Goal: Task Accomplishment & Management: Use online tool/utility

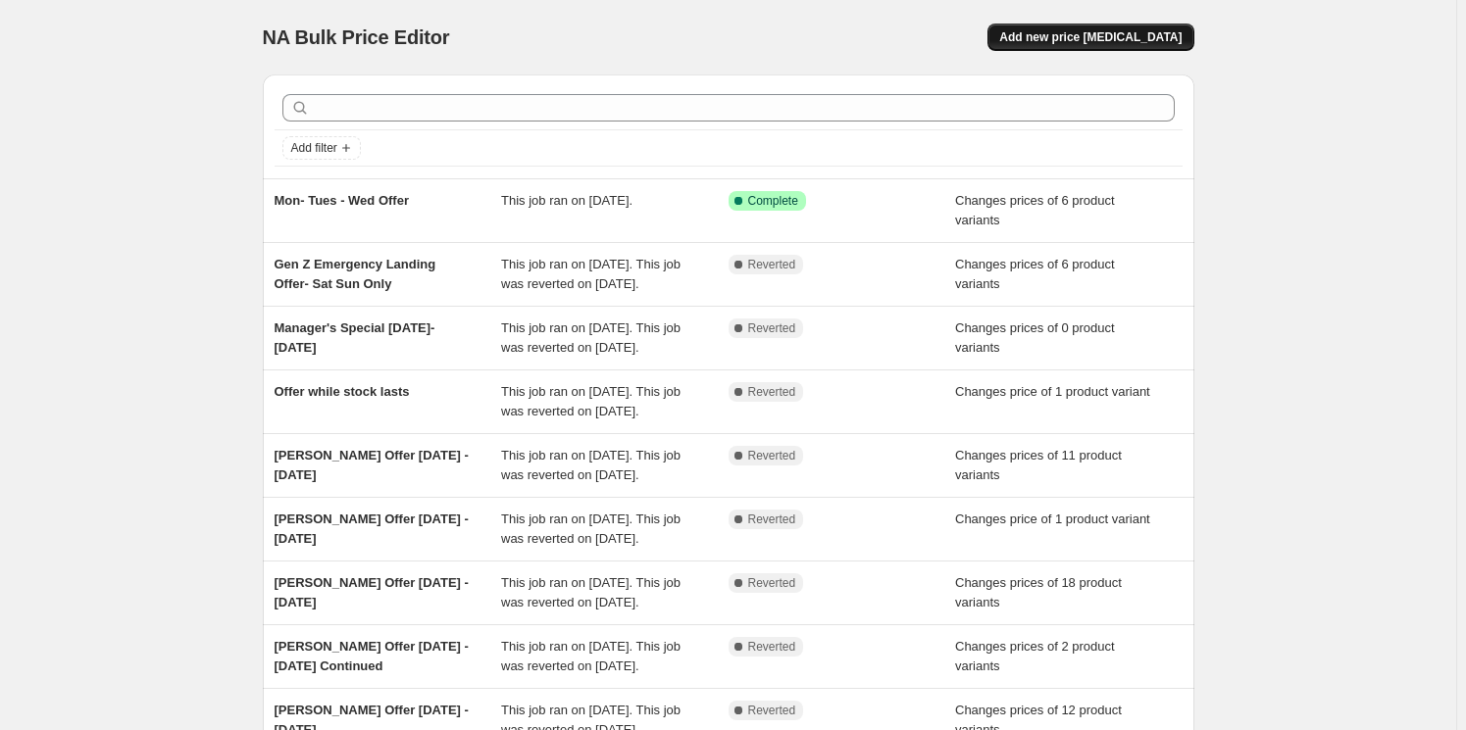
click at [1120, 45] on button "Add new price [MEDICAL_DATA]" at bounding box center [1090, 37] width 206 height 27
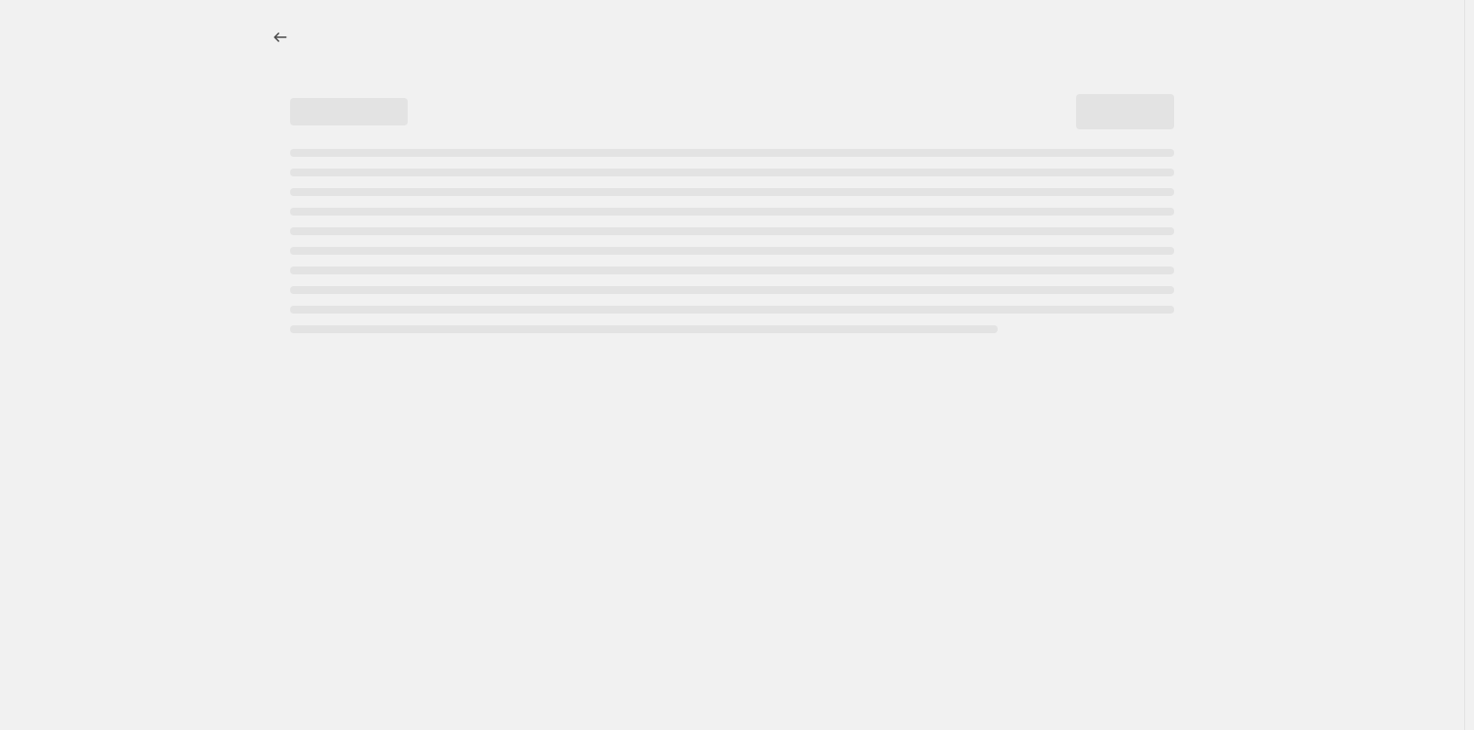
select select "percentage"
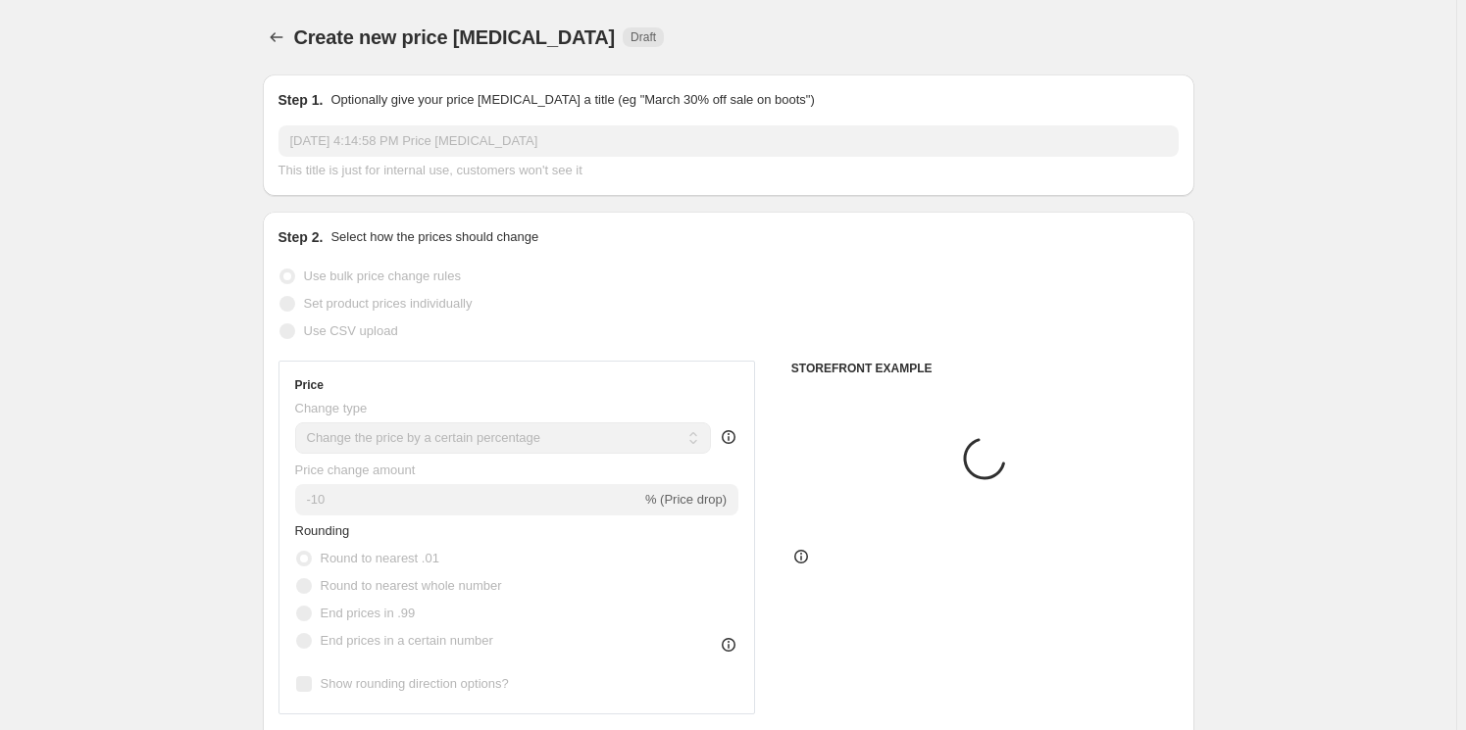
click at [379, 145] on input "[DATE] 4:14:58 PM Price [MEDICAL_DATA]" at bounding box center [728, 140] width 900 height 31
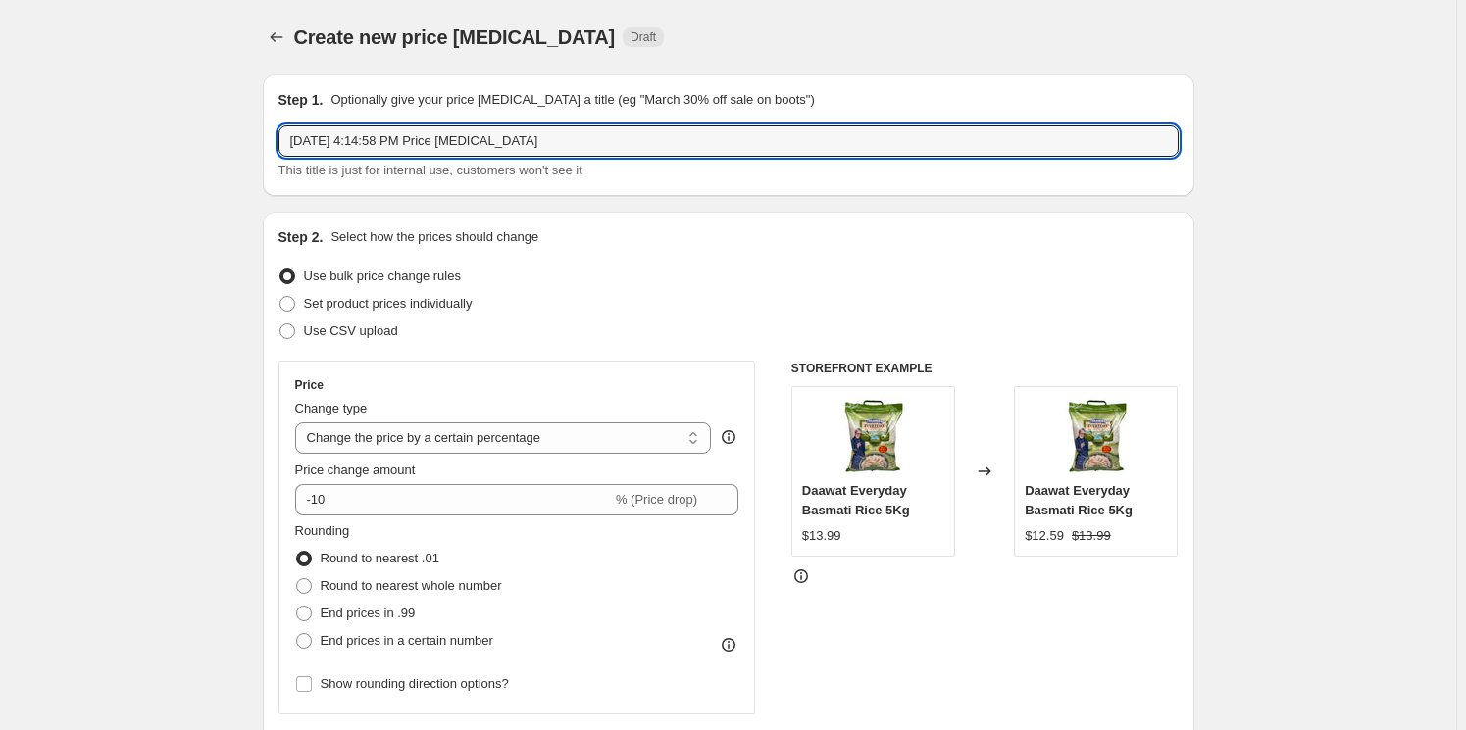
drag, startPoint x: 554, startPoint y: 142, endPoint x: -285, endPoint y: 139, distance: 839.2
click at [0, 139] on html "Home Settings Plans Skip to content Create new price [MEDICAL_DATA]. This page …" at bounding box center [733, 365] width 1466 height 730
type input "Jamara Mix"
click at [405, 134] on input "Jamara Mix" at bounding box center [728, 140] width 900 height 31
drag, startPoint x: 110, startPoint y: 222, endPoint x: 161, endPoint y: 232, distance: 52.1
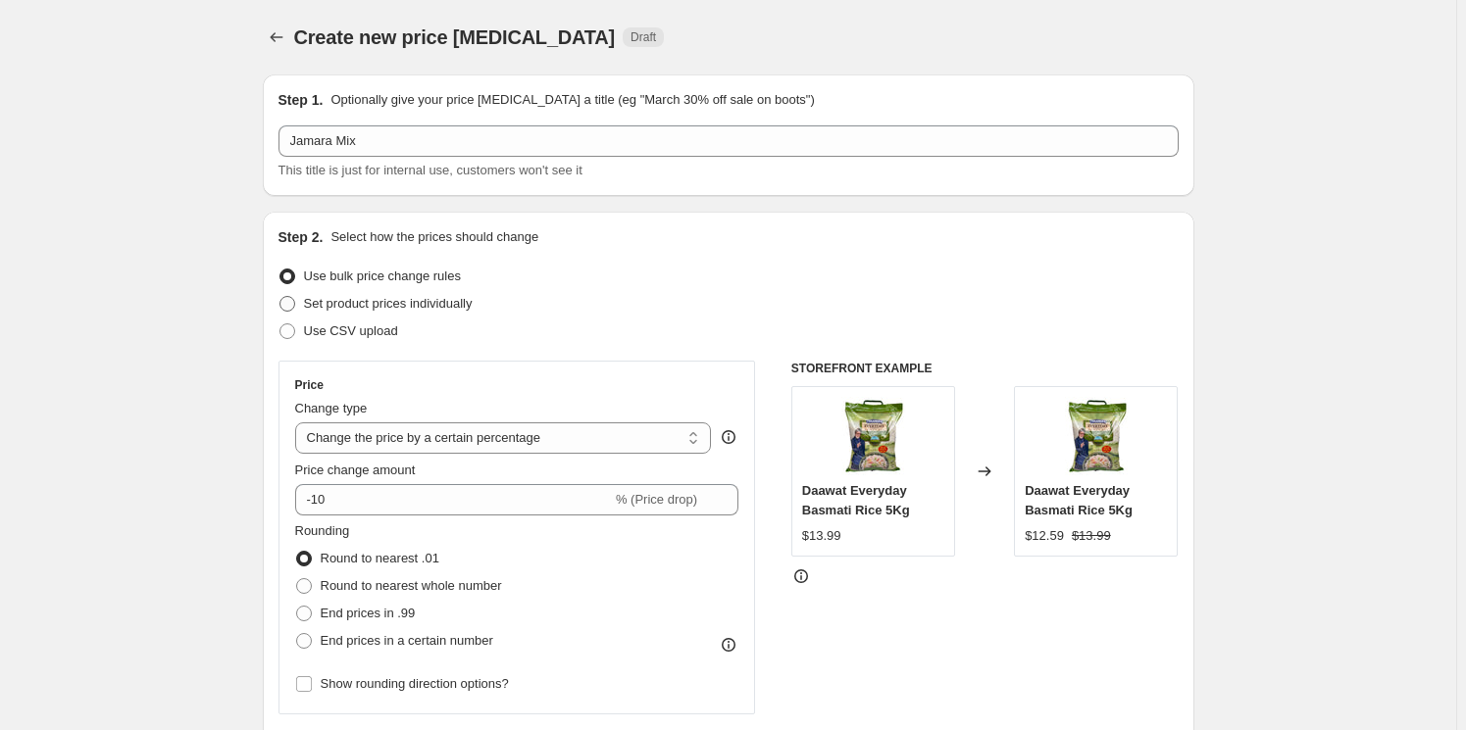
click at [385, 305] on span "Set product prices individually" at bounding box center [388, 303] width 169 height 15
click at [280, 297] on input "Set product prices individually" at bounding box center [279, 296] width 1 height 1
radio input "true"
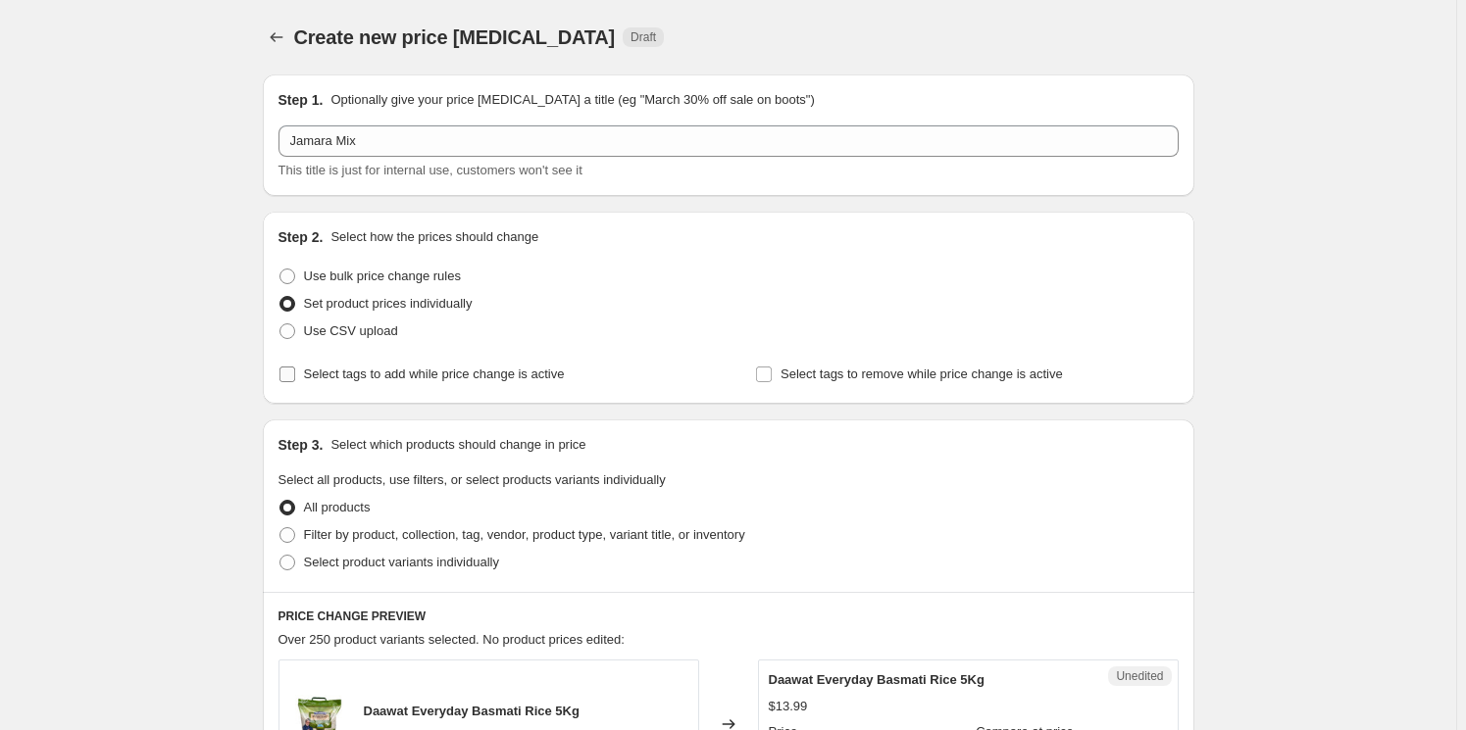
click at [356, 377] on span "Select tags to add while price change is active" at bounding box center [434, 374] width 261 height 15
click at [295, 377] on input "Select tags to add while price change is active" at bounding box center [287, 375] width 16 height 16
checkbox input "true"
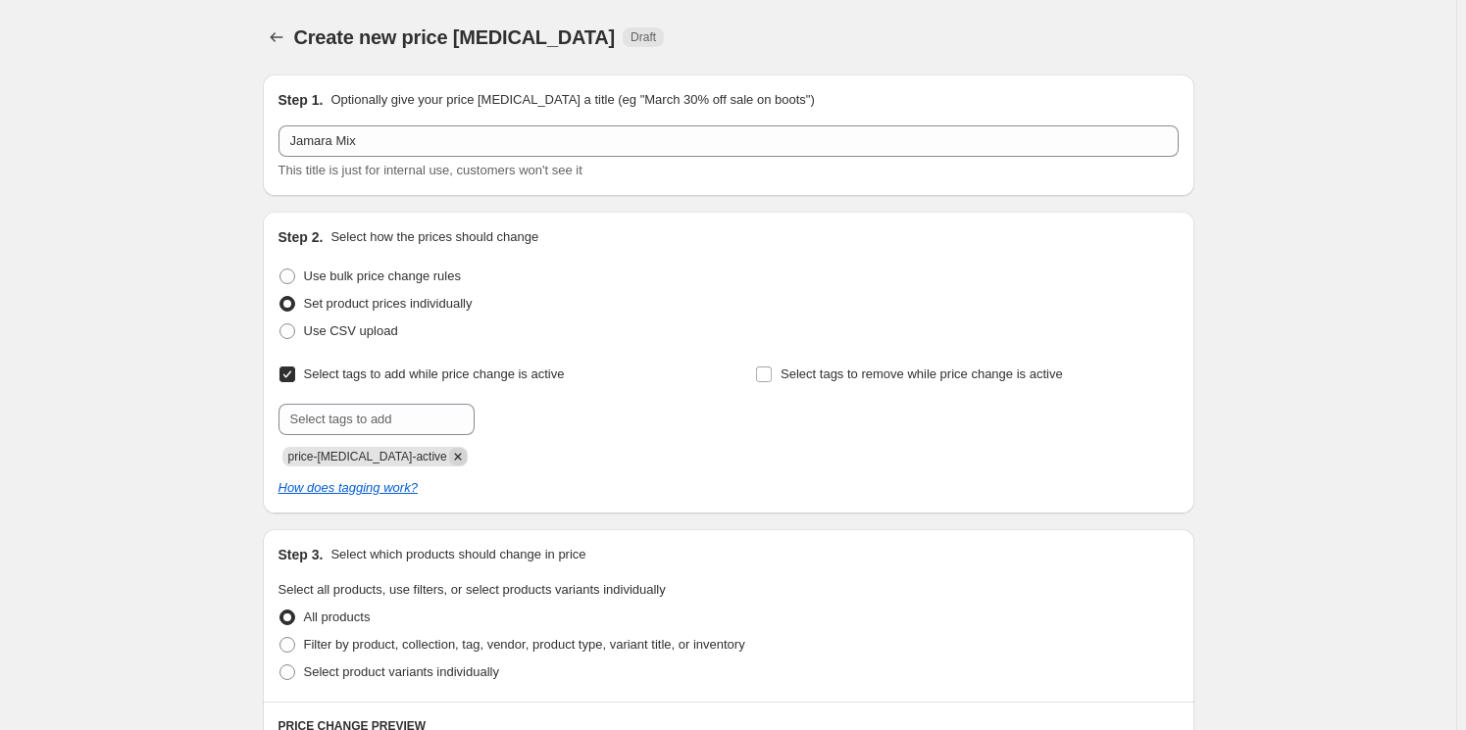
click at [449, 462] on icon "Remove price-change-job-active" at bounding box center [458, 457] width 18 height 18
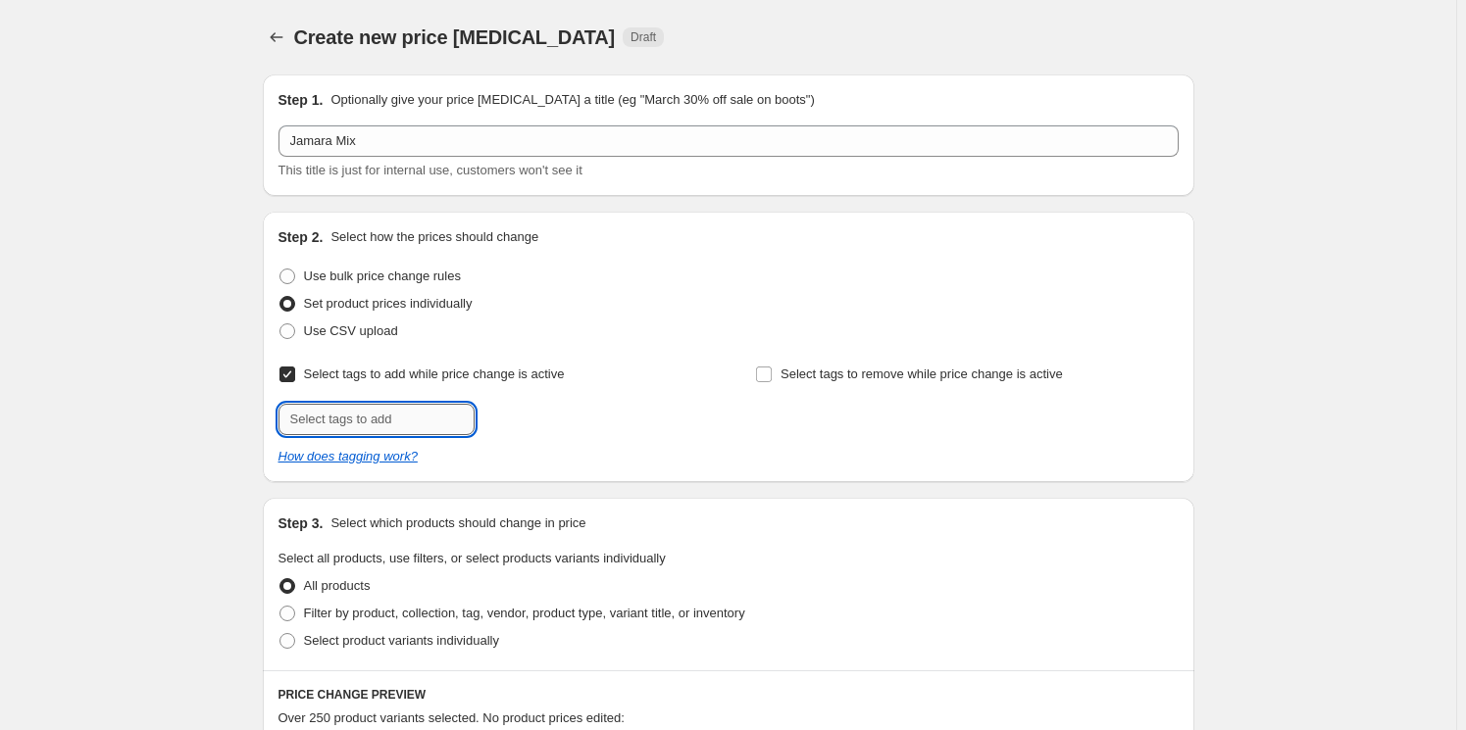
click at [390, 422] on input "text" at bounding box center [376, 419] width 196 height 31
type input "Offer"
click at [538, 415] on span "Offer" at bounding box center [531, 418] width 28 height 14
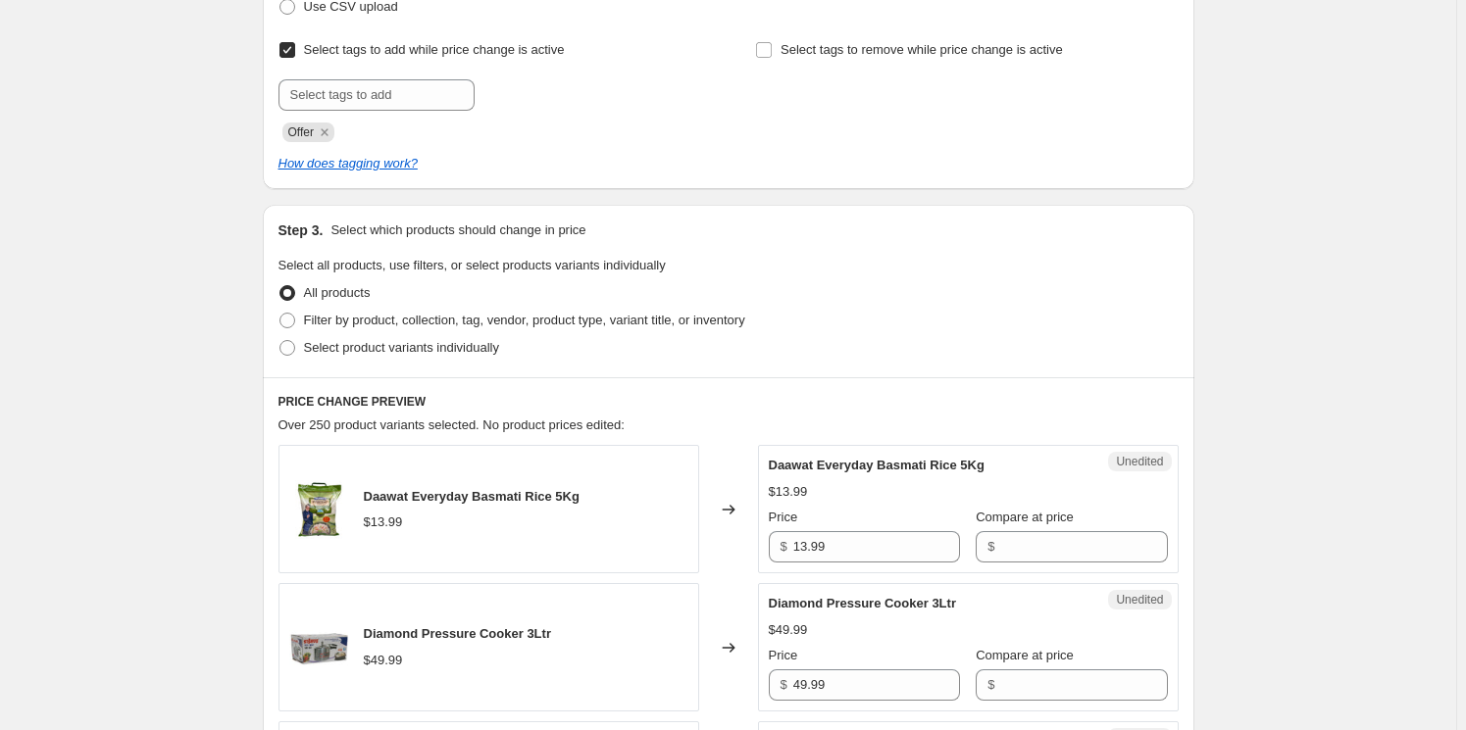
scroll to position [356, 0]
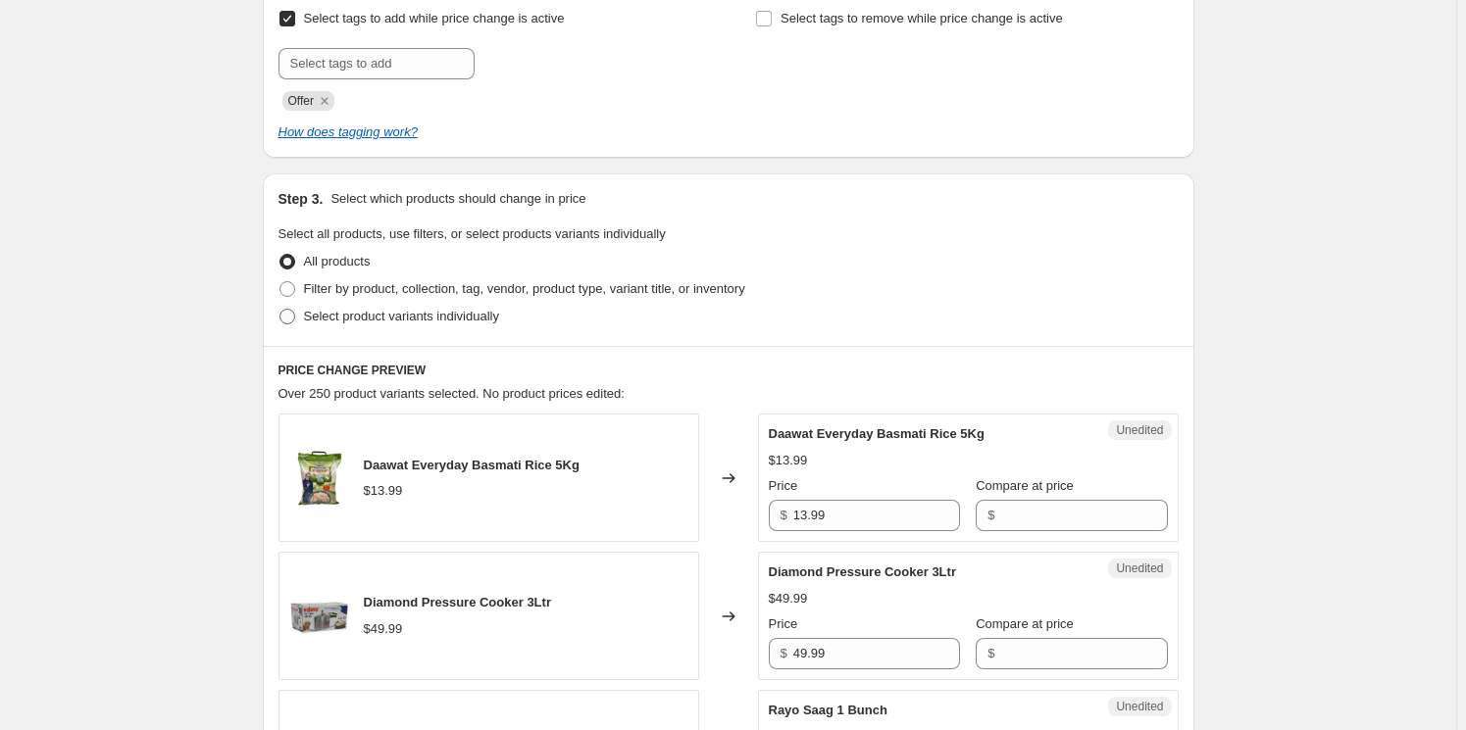
click at [382, 321] on span "Select product variants individually" at bounding box center [401, 316] width 195 height 15
click at [280, 310] on input "Select product variants individually" at bounding box center [279, 309] width 1 height 1
radio input "true"
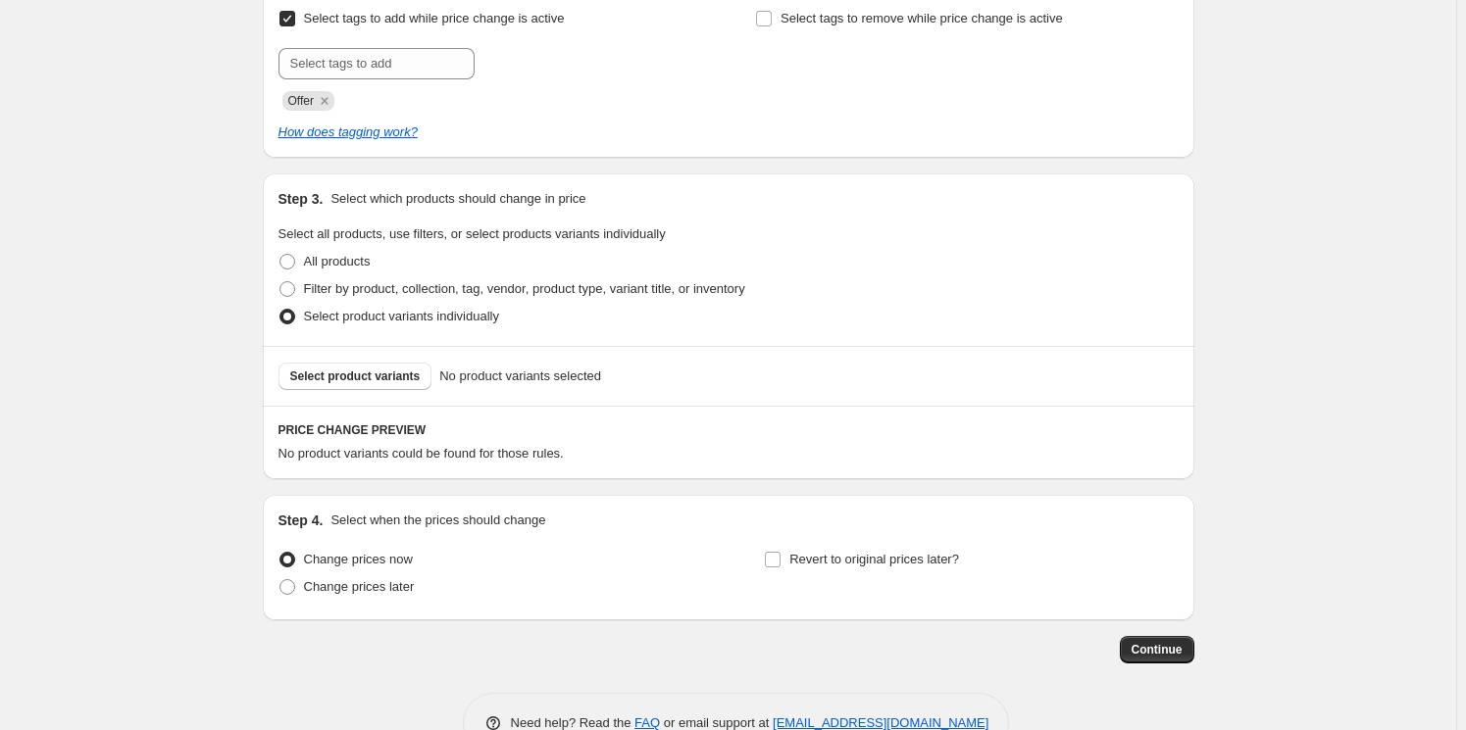
scroll to position [408, 0]
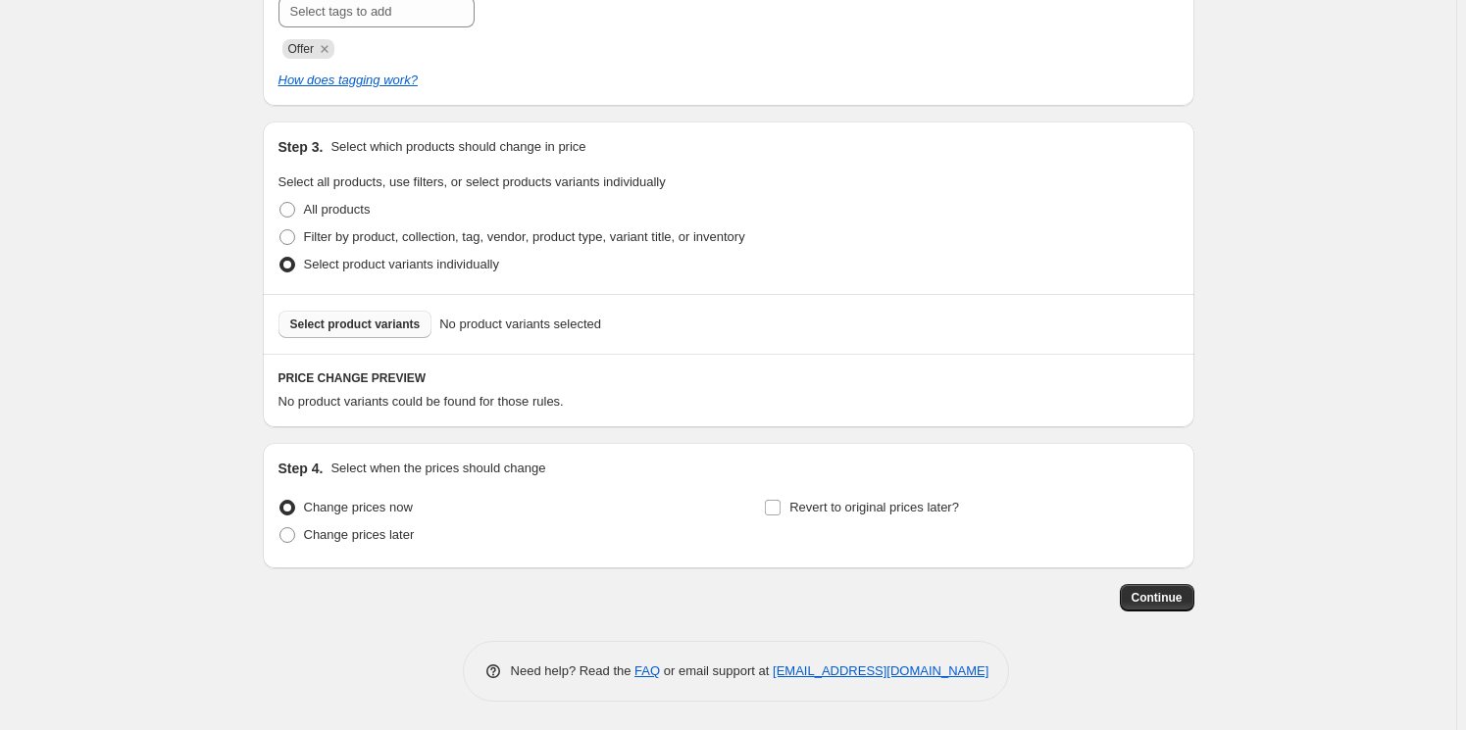
click at [374, 324] on span "Select product variants" at bounding box center [355, 325] width 130 height 16
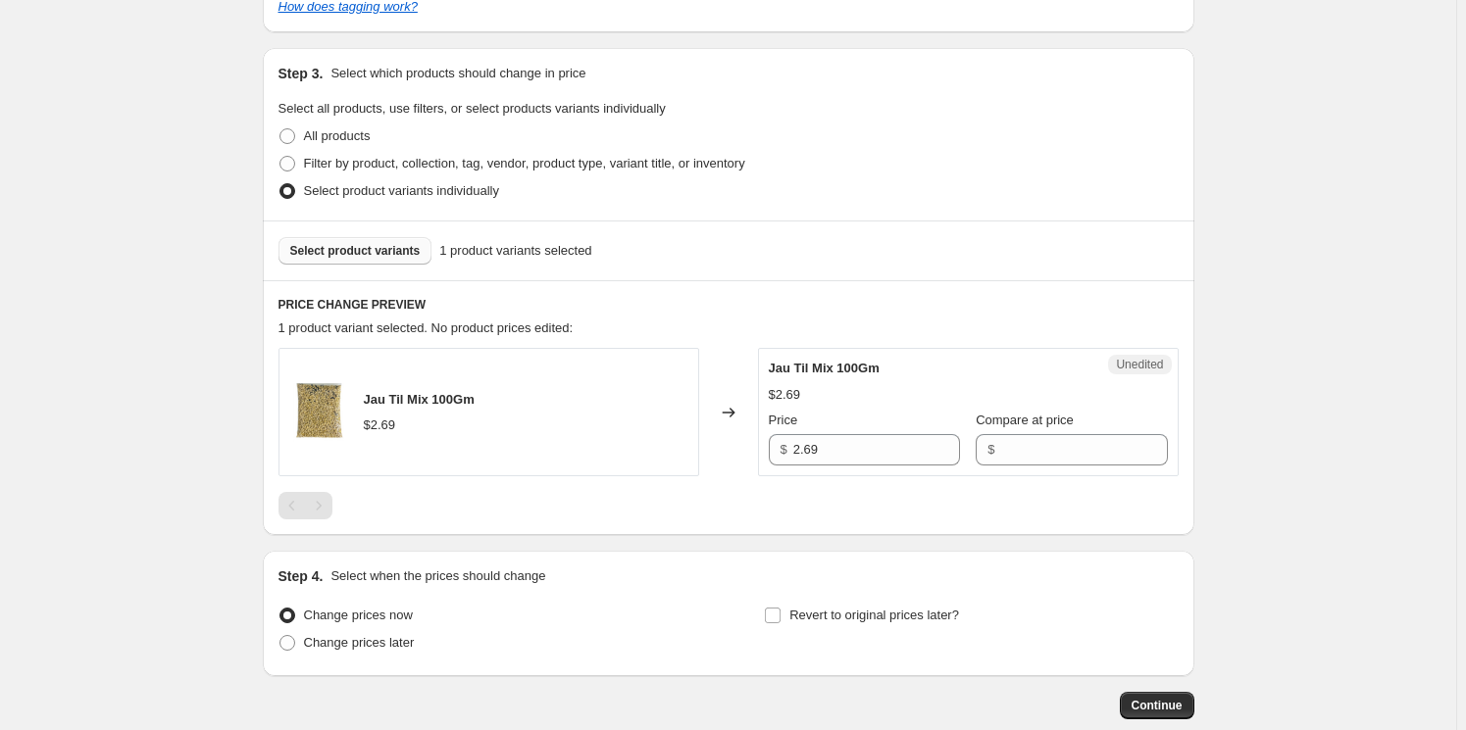
scroll to position [588, 0]
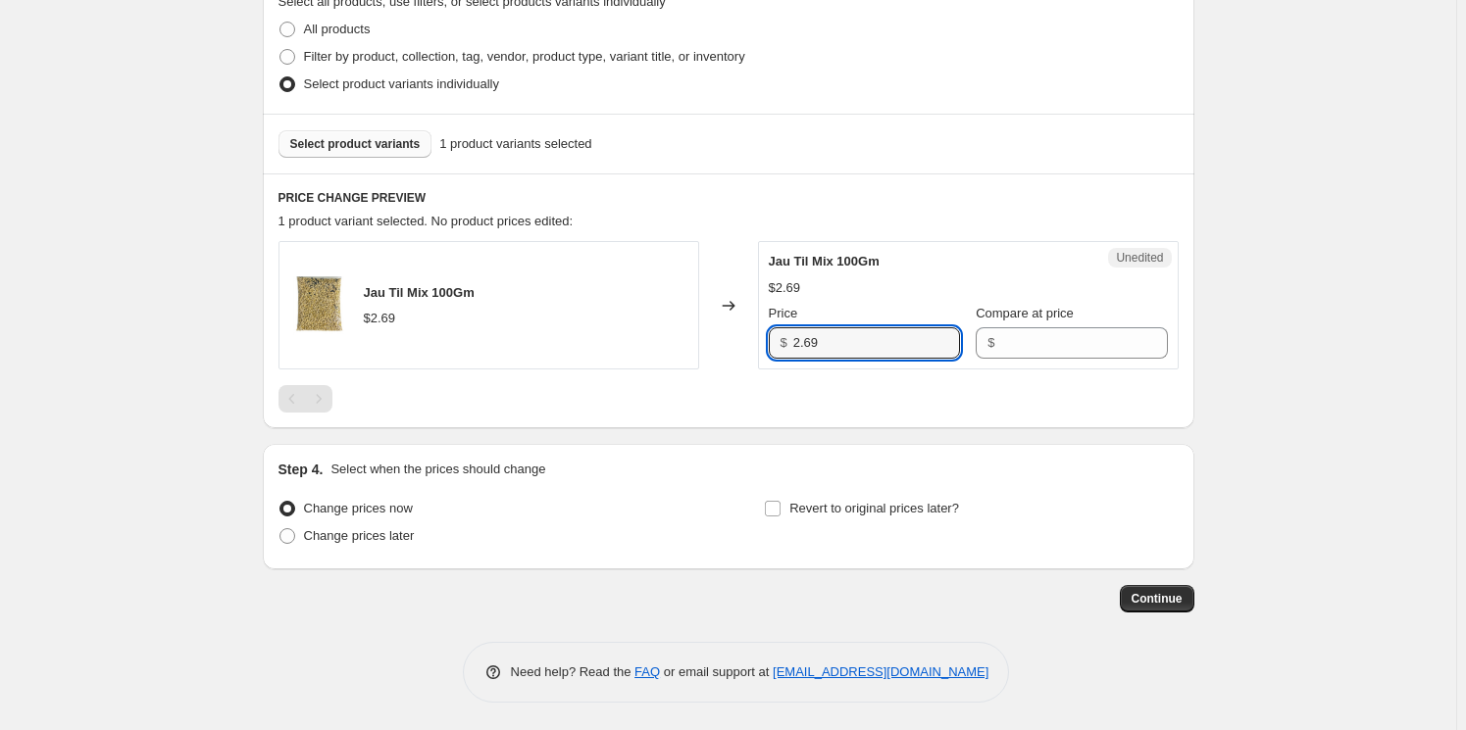
drag, startPoint x: 864, startPoint y: 340, endPoint x: 474, endPoint y: 324, distance: 389.6
click at [474, 324] on div "Jau Til Mix 100Gm $2.69 Changed to Unedited Jau Til Mix 100Gm $2.69 Price $ 2.6…" at bounding box center [728, 305] width 900 height 128
type input "0.99"
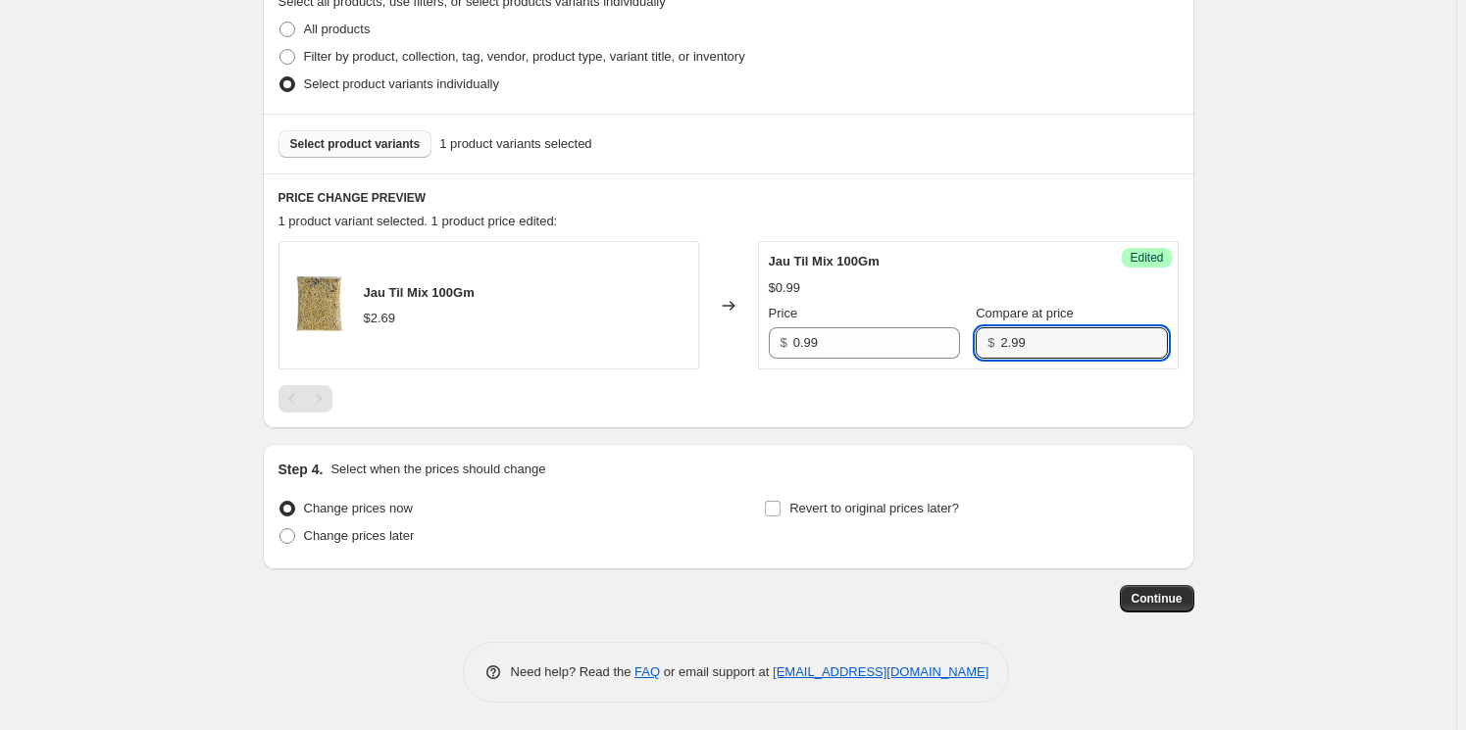
type input "2.99"
click at [866, 508] on span "Revert to original prices later?" at bounding box center [874, 508] width 170 height 15
click at [780, 508] on input "Revert to original prices later?" at bounding box center [773, 509] width 16 height 16
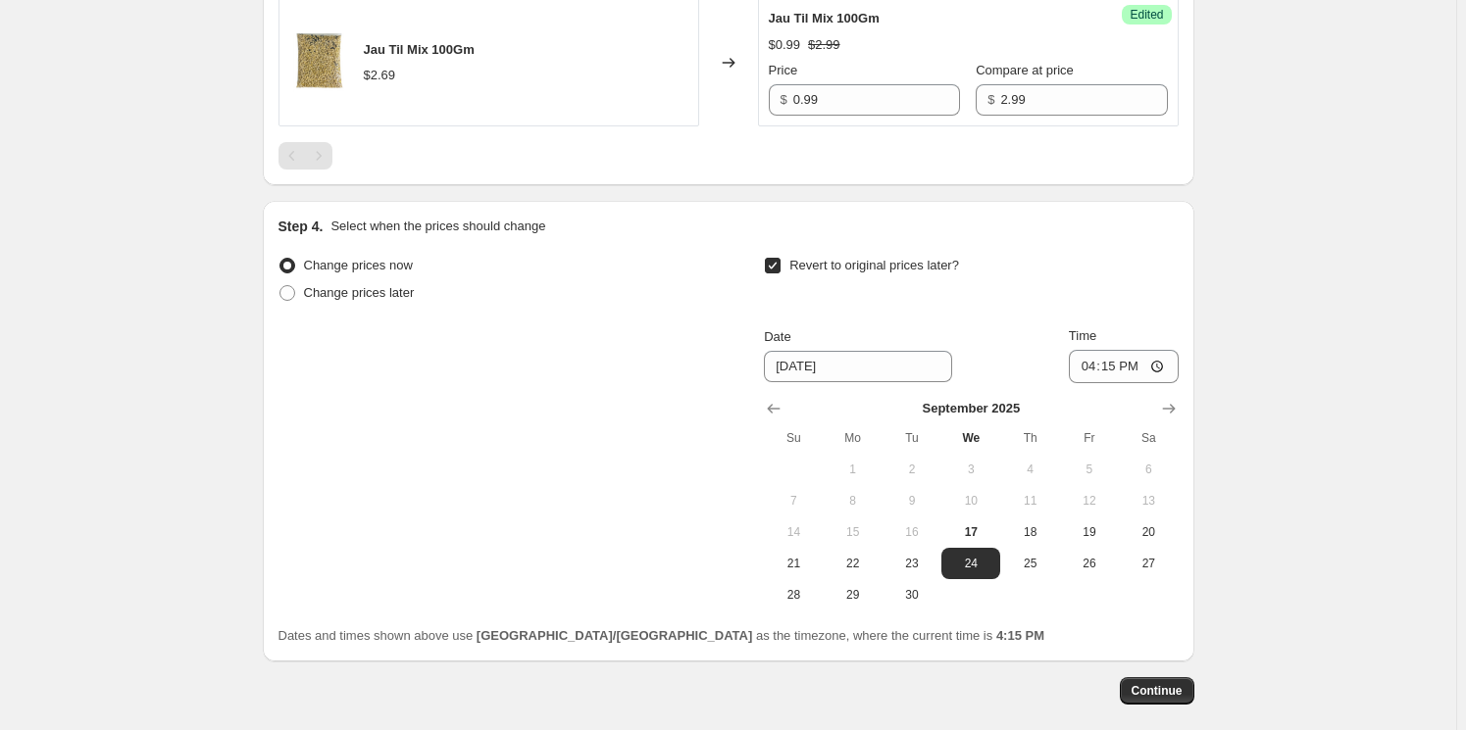
scroll to position [856, 0]
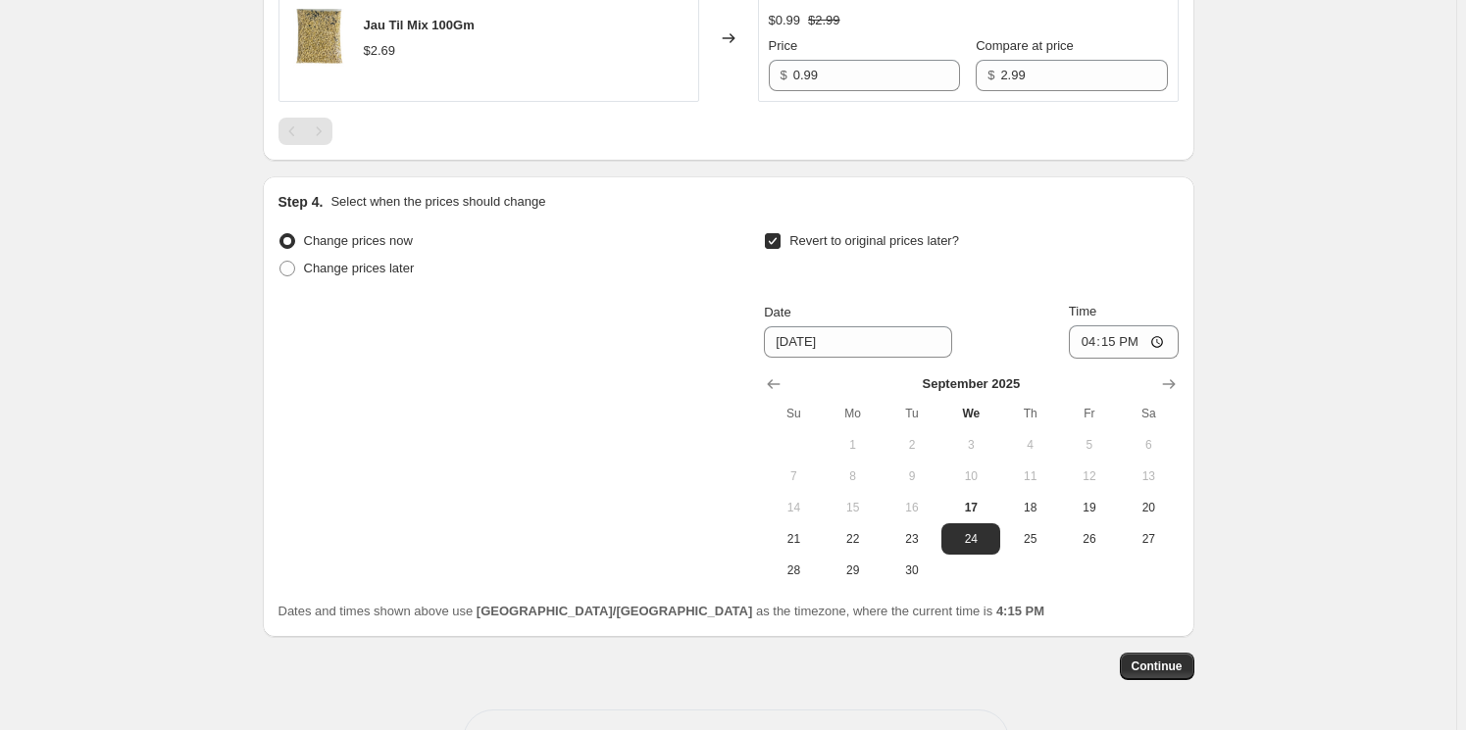
click at [779, 241] on input "Revert to original prices later?" at bounding box center [773, 241] width 16 height 16
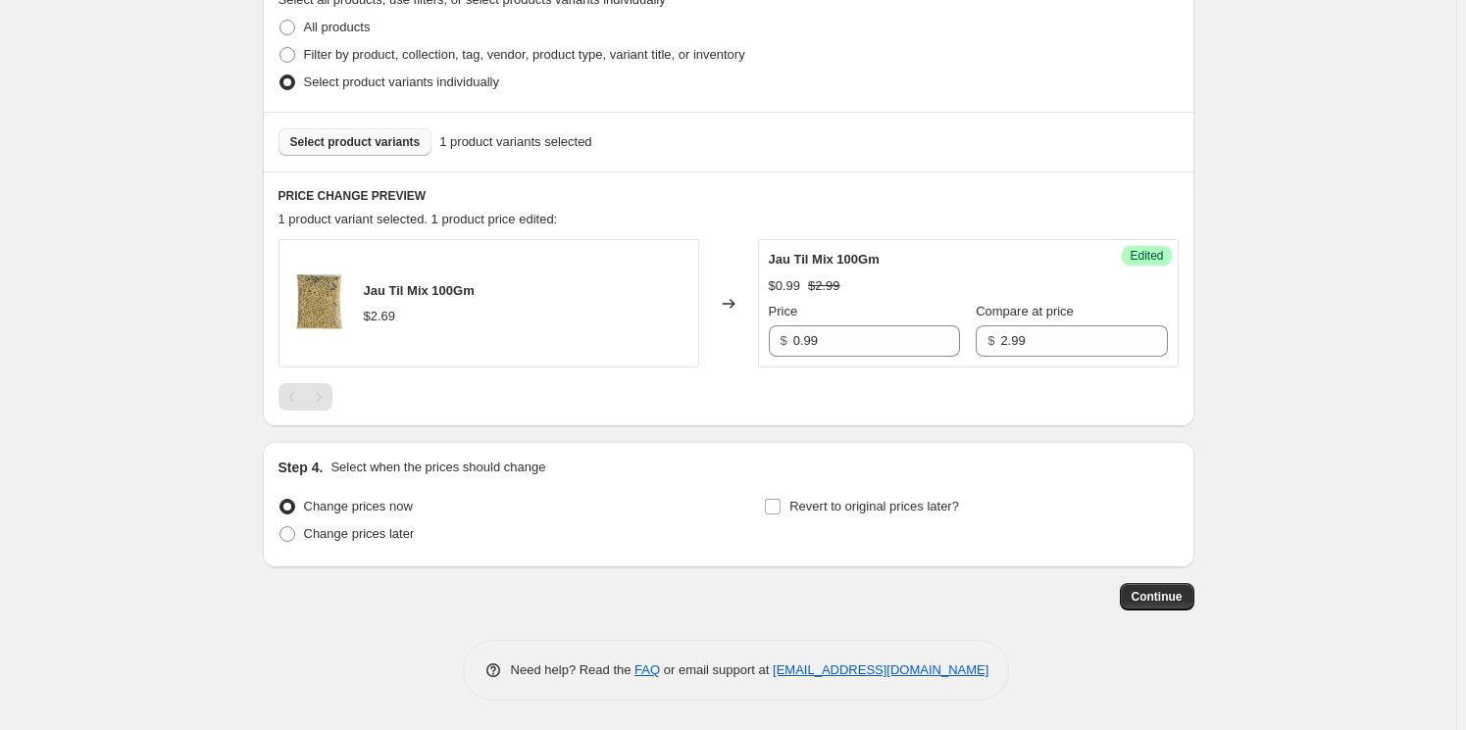
scroll to position [588, 0]
click at [932, 509] on span "Revert to original prices later?" at bounding box center [874, 508] width 170 height 15
click at [780, 509] on input "Revert to original prices later?" at bounding box center [773, 509] width 16 height 16
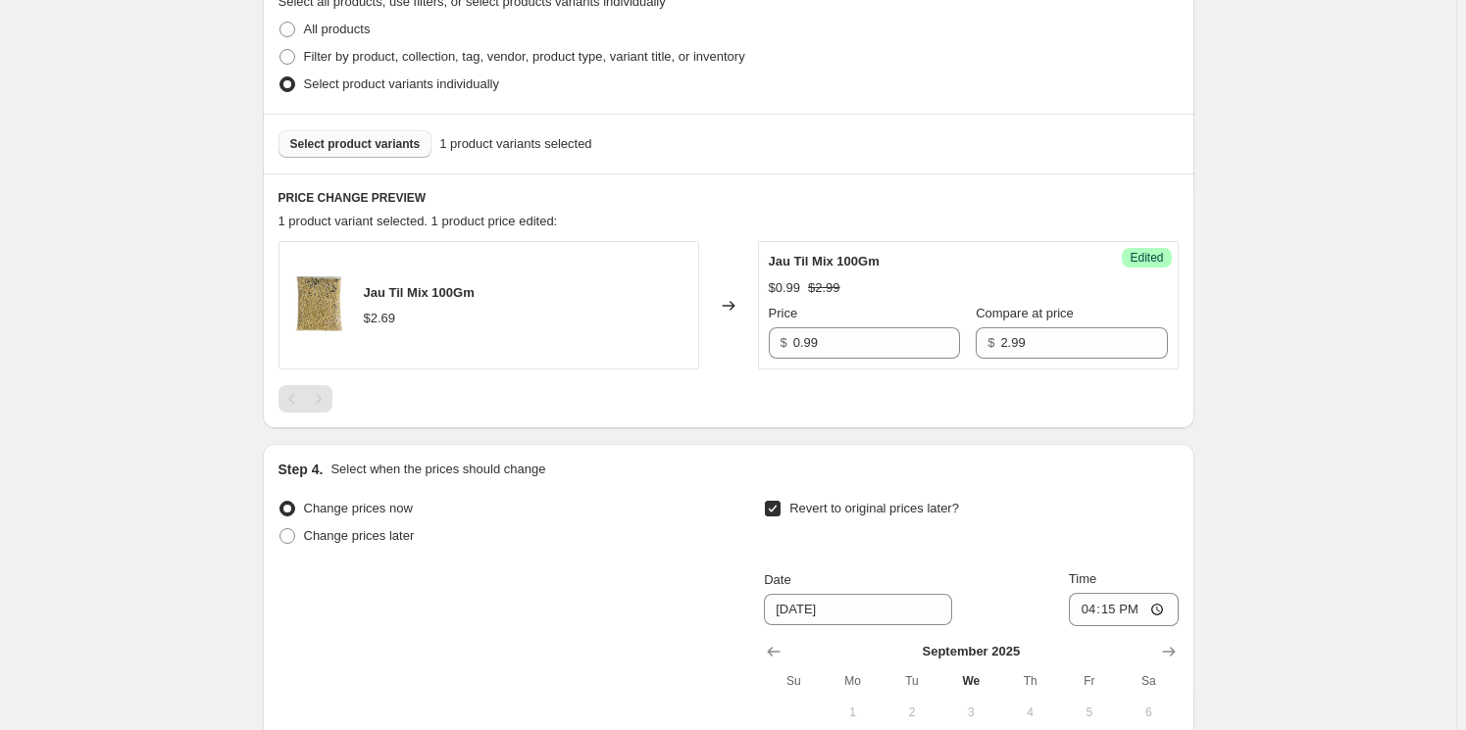
click at [823, 503] on span "Revert to original prices later?" at bounding box center [874, 508] width 170 height 15
click at [780, 503] on input "Revert to original prices later?" at bounding box center [773, 509] width 16 height 16
checkbox input "false"
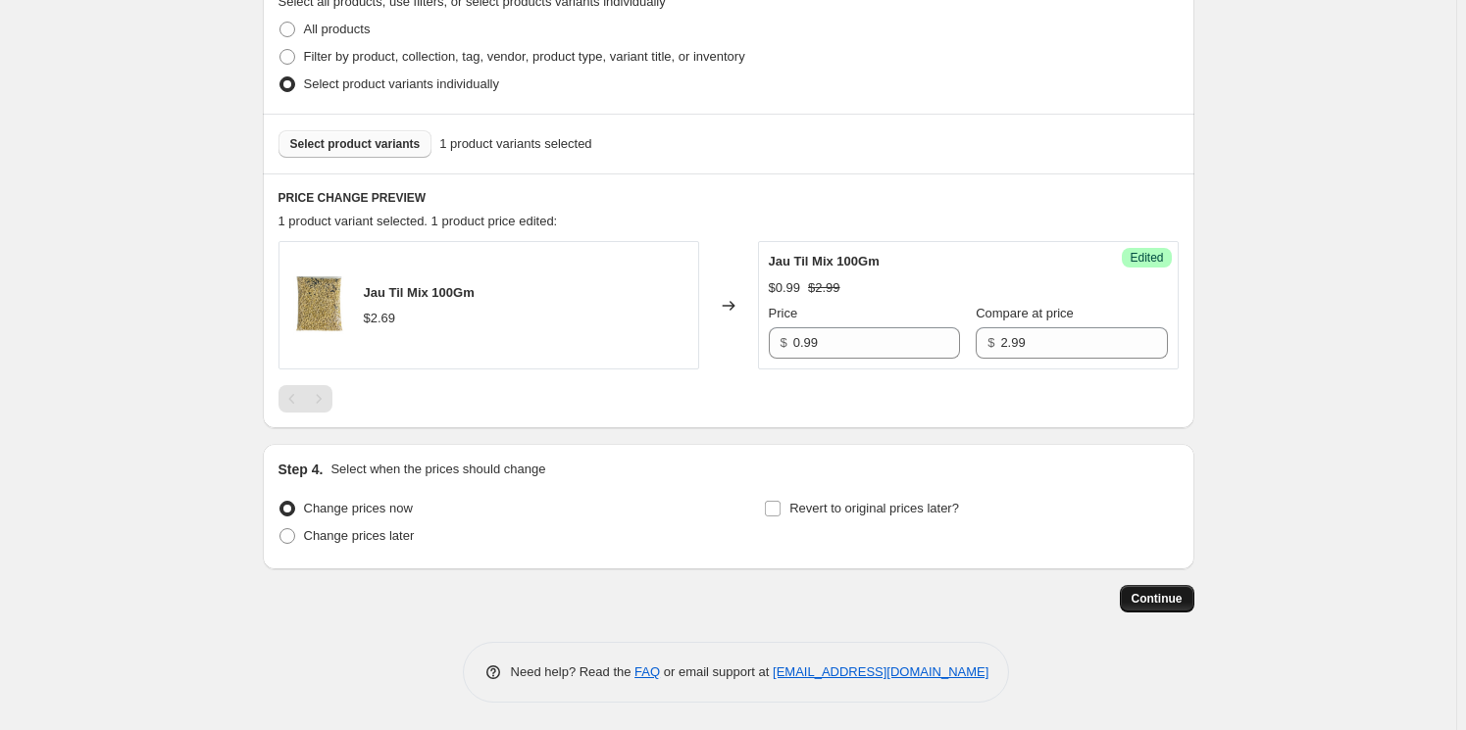
click at [1154, 592] on span "Continue" at bounding box center [1156, 599] width 51 height 16
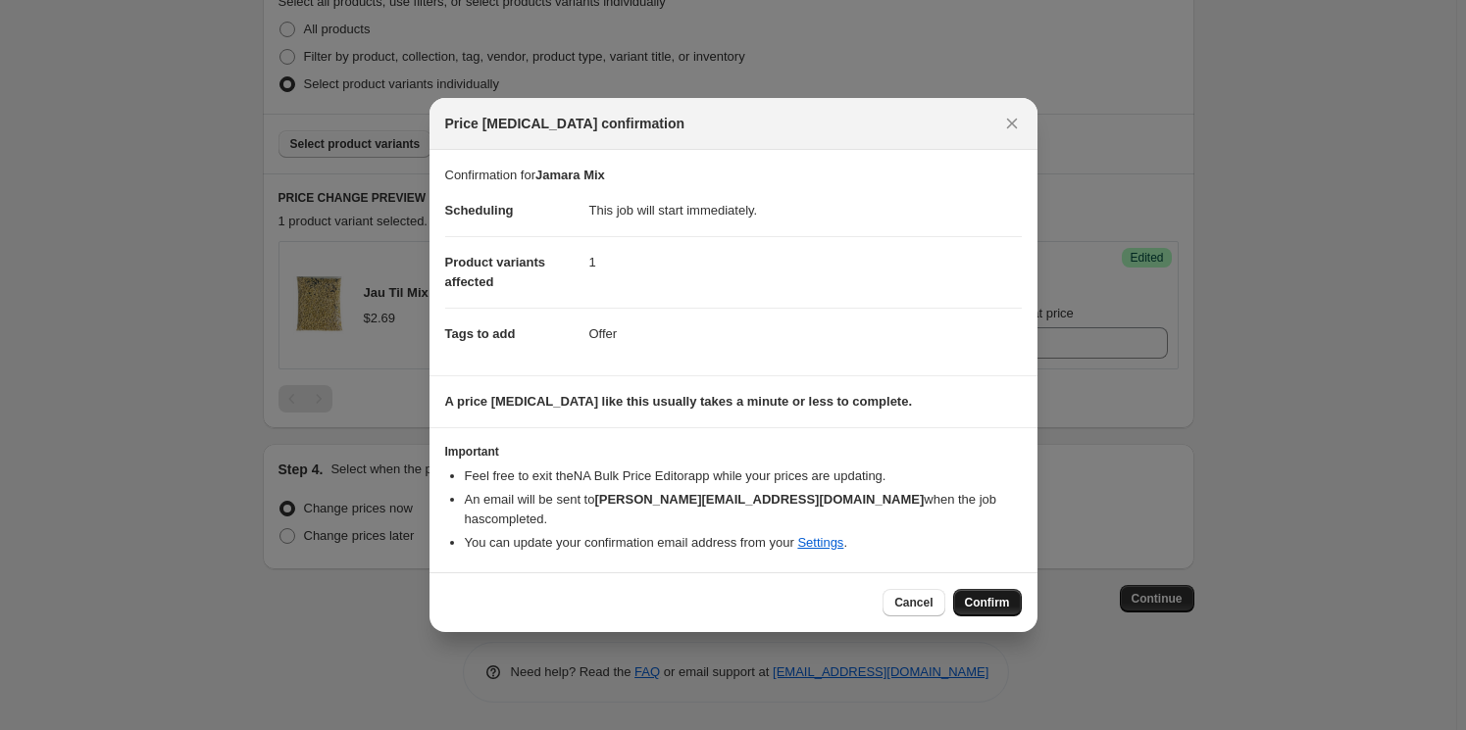
click at [992, 595] on span "Confirm" at bounding box center [987, 603] width 45 height 16
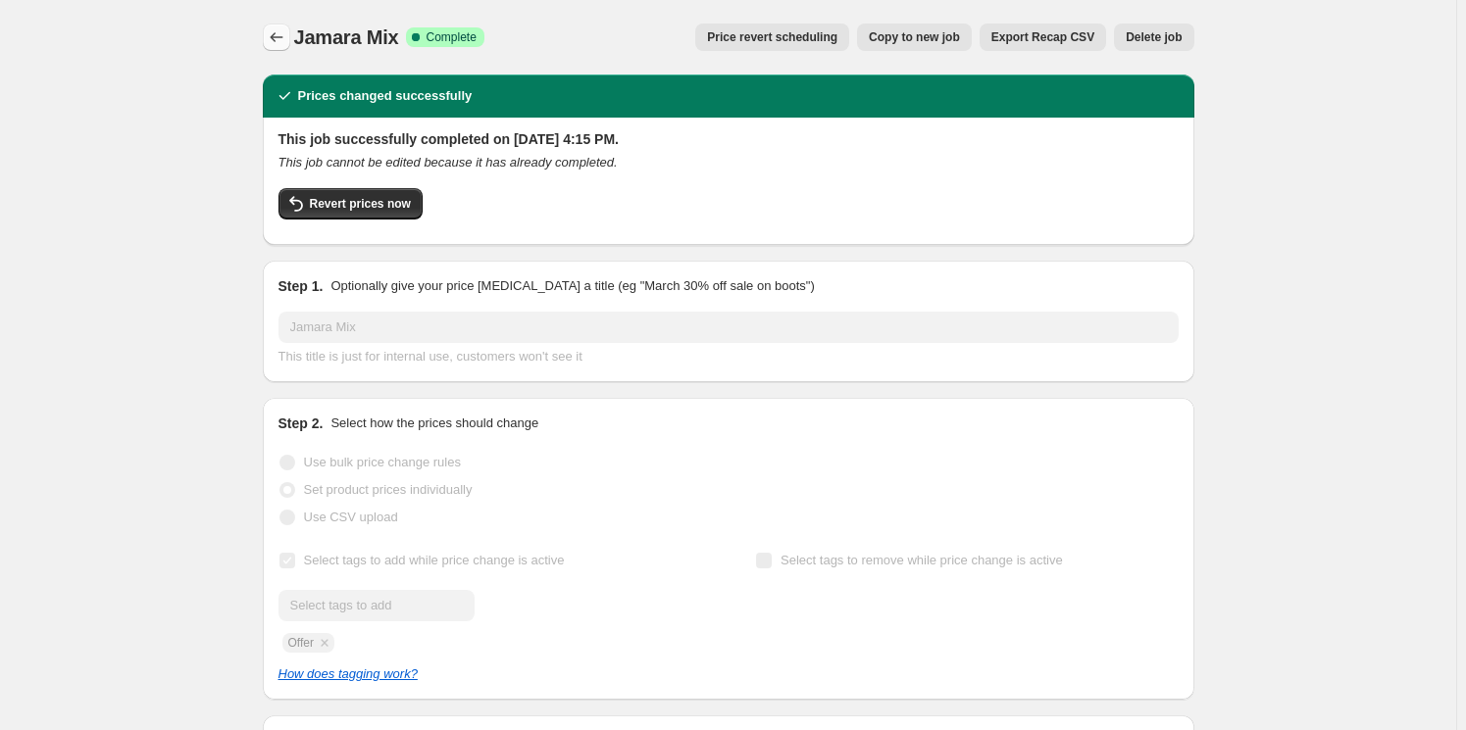
click at [281, 40] on icon "Price change jobs" at bounding box center [277, 37] width 20 height 20
